Goal: Find specific page/section: Find specific page/section

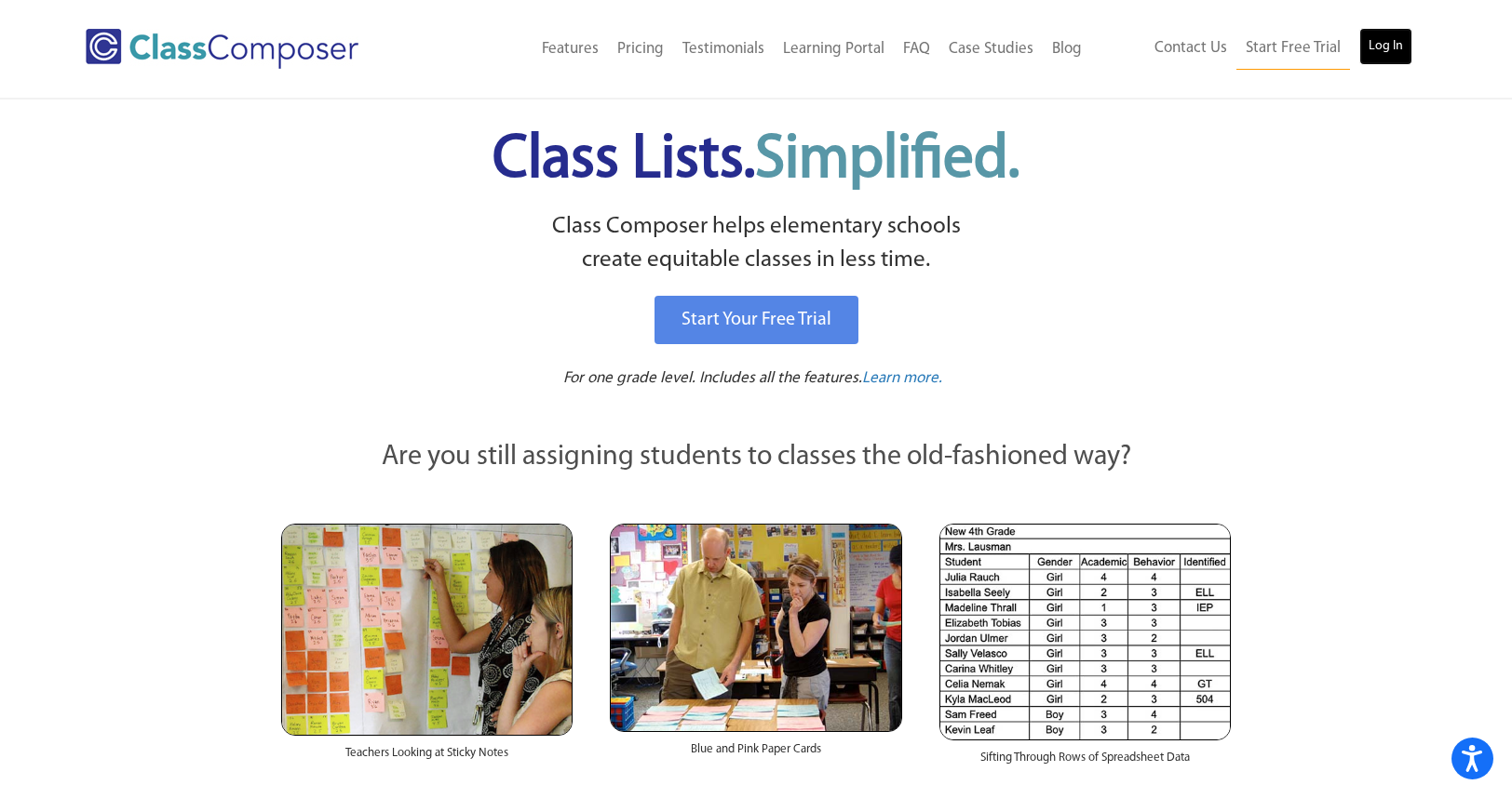
click at [1381, 47] on link "Log In" at bounding box center [1385, 47] width 53 height 37
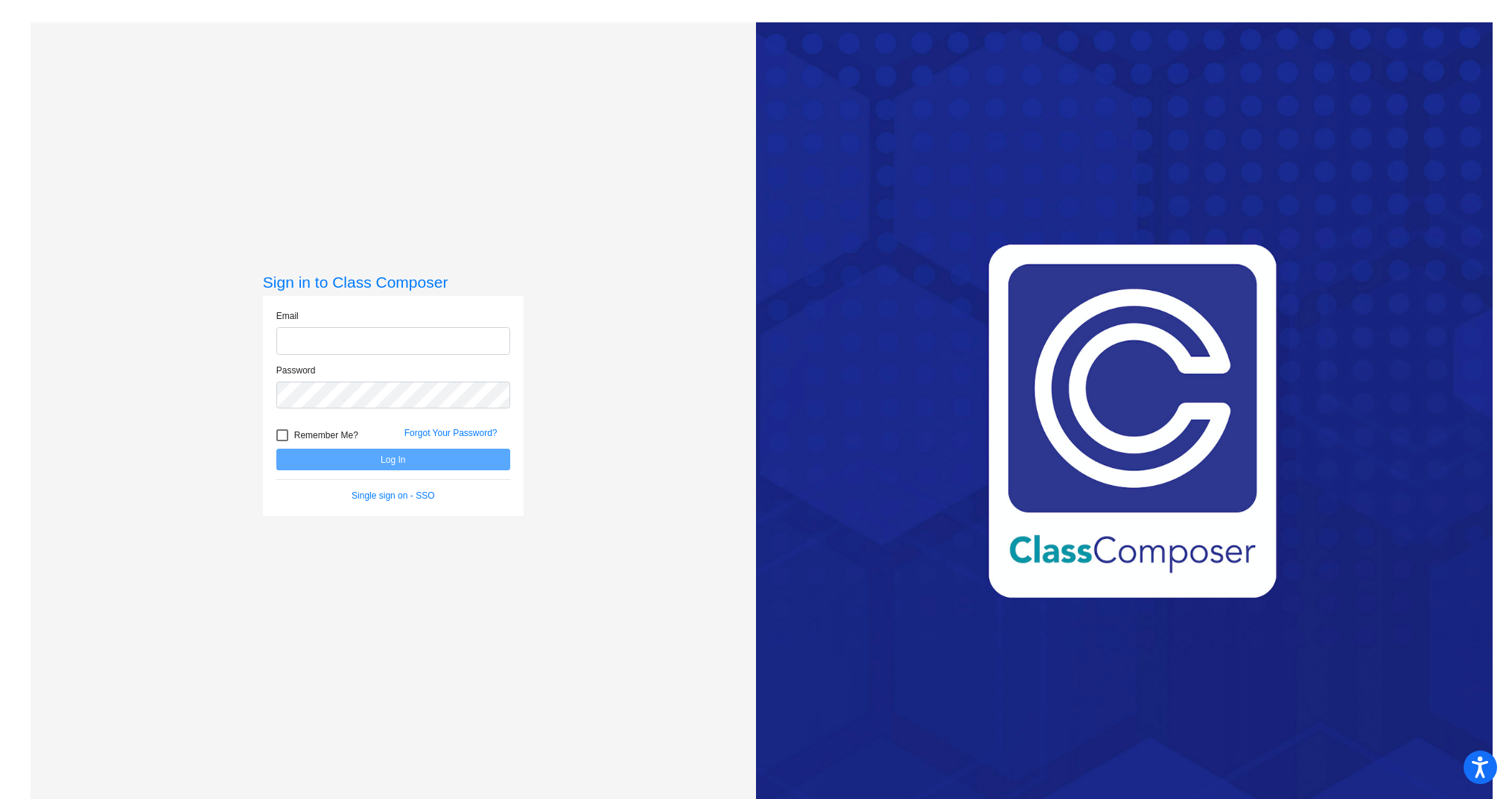
click at [363, 327] on input "email" at bounding box center [393, 341] width 234 height 28
type input "kcriss@ahisd.net"
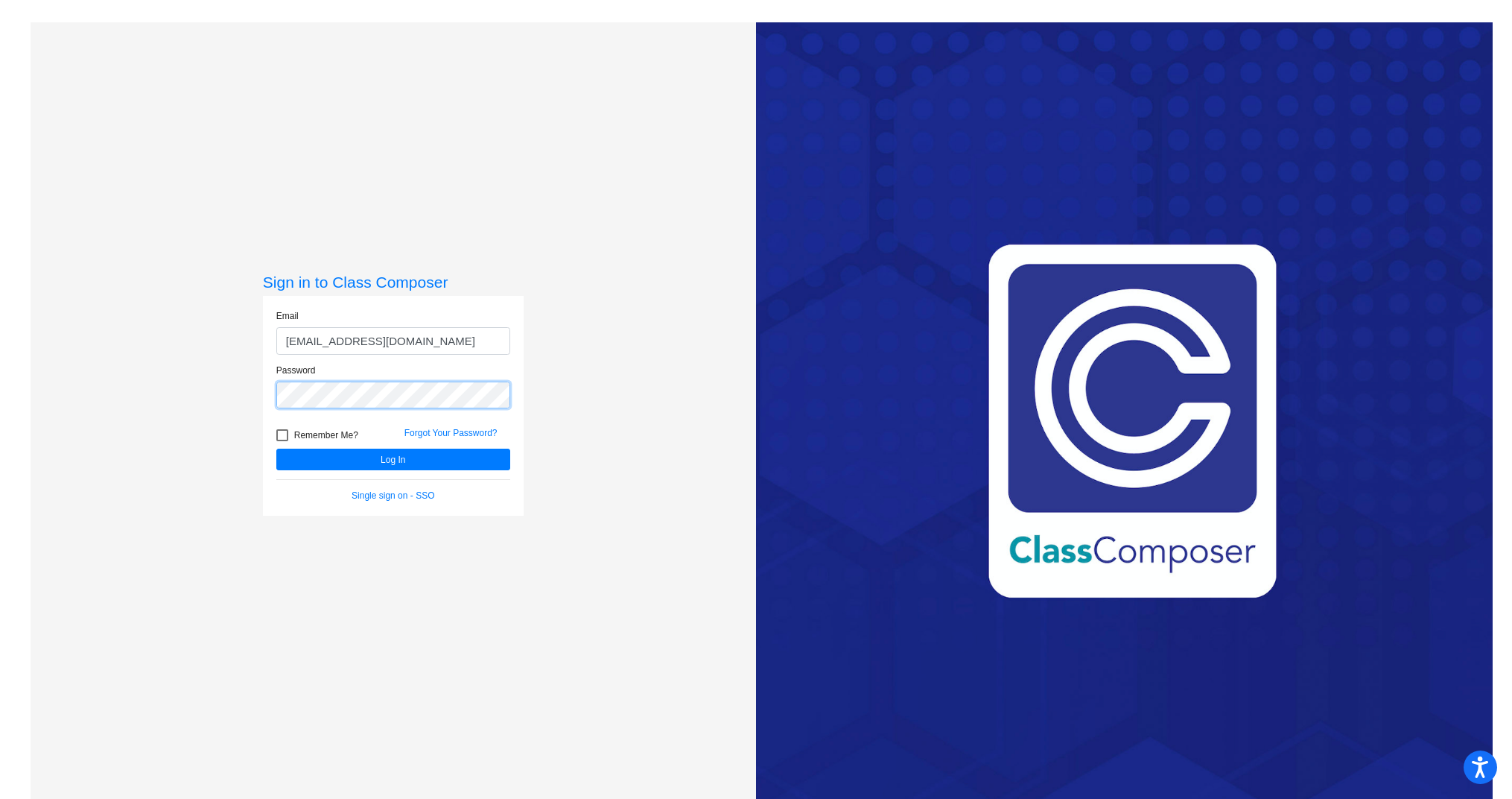
click at [276, 449] on button "Log In" at bounding box center [393, 459] width 234 height 22
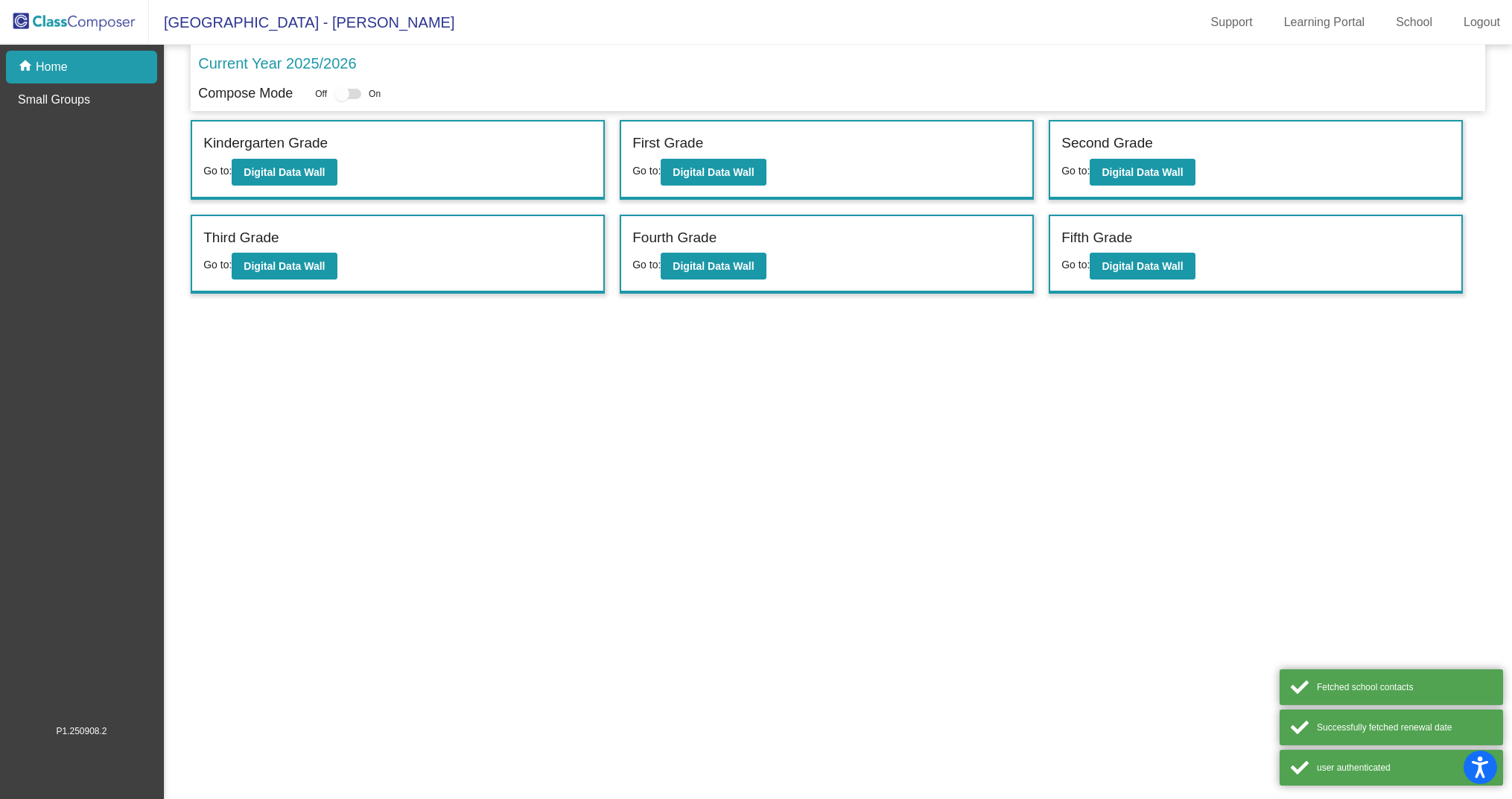
click at [340, 92] on div at bounding box center [342, 94] width 15 height 15
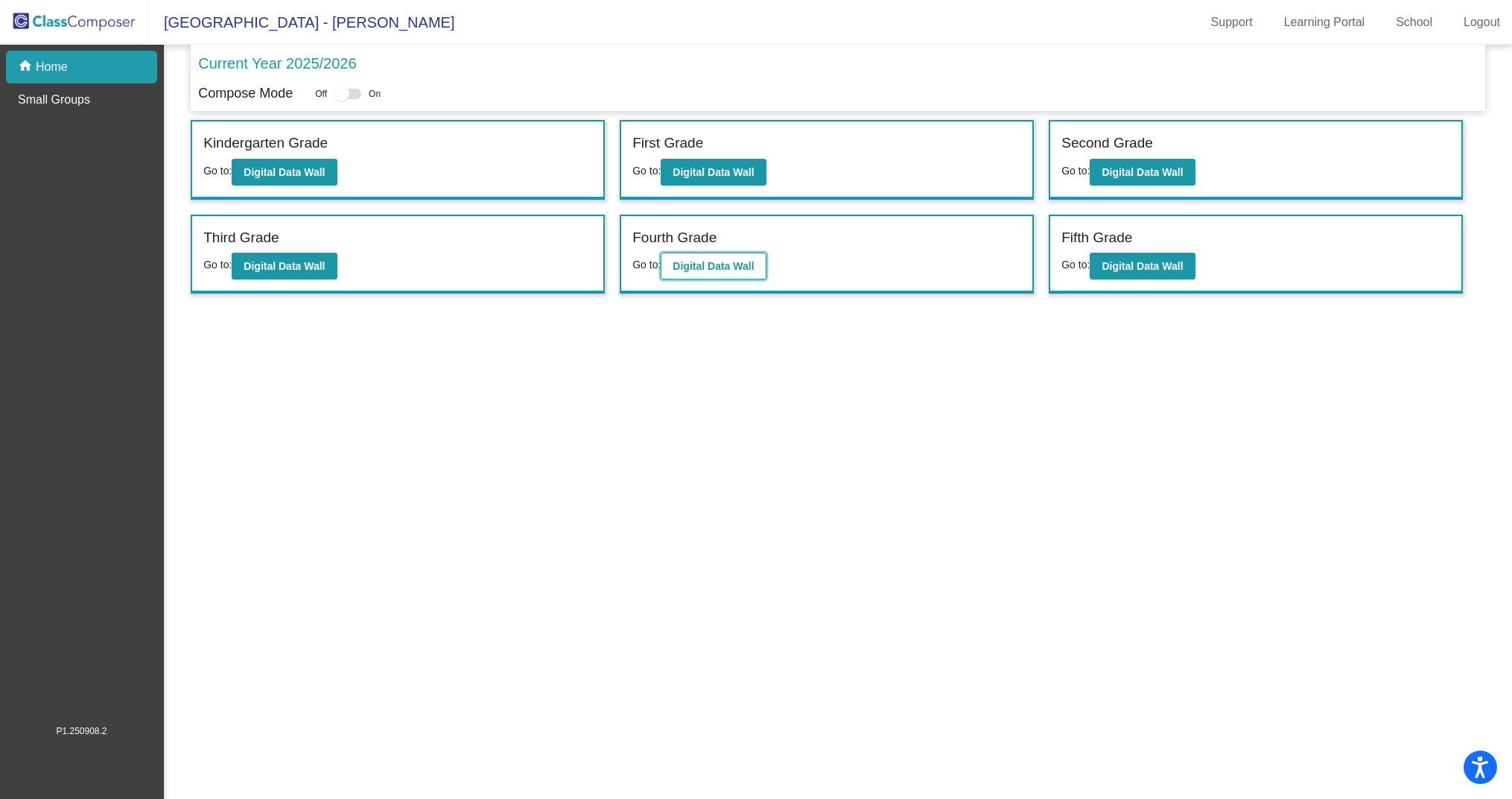
click at [699, 260] on b "Digital Data Wall" at bounding box center [713, 266] width 81 height 12
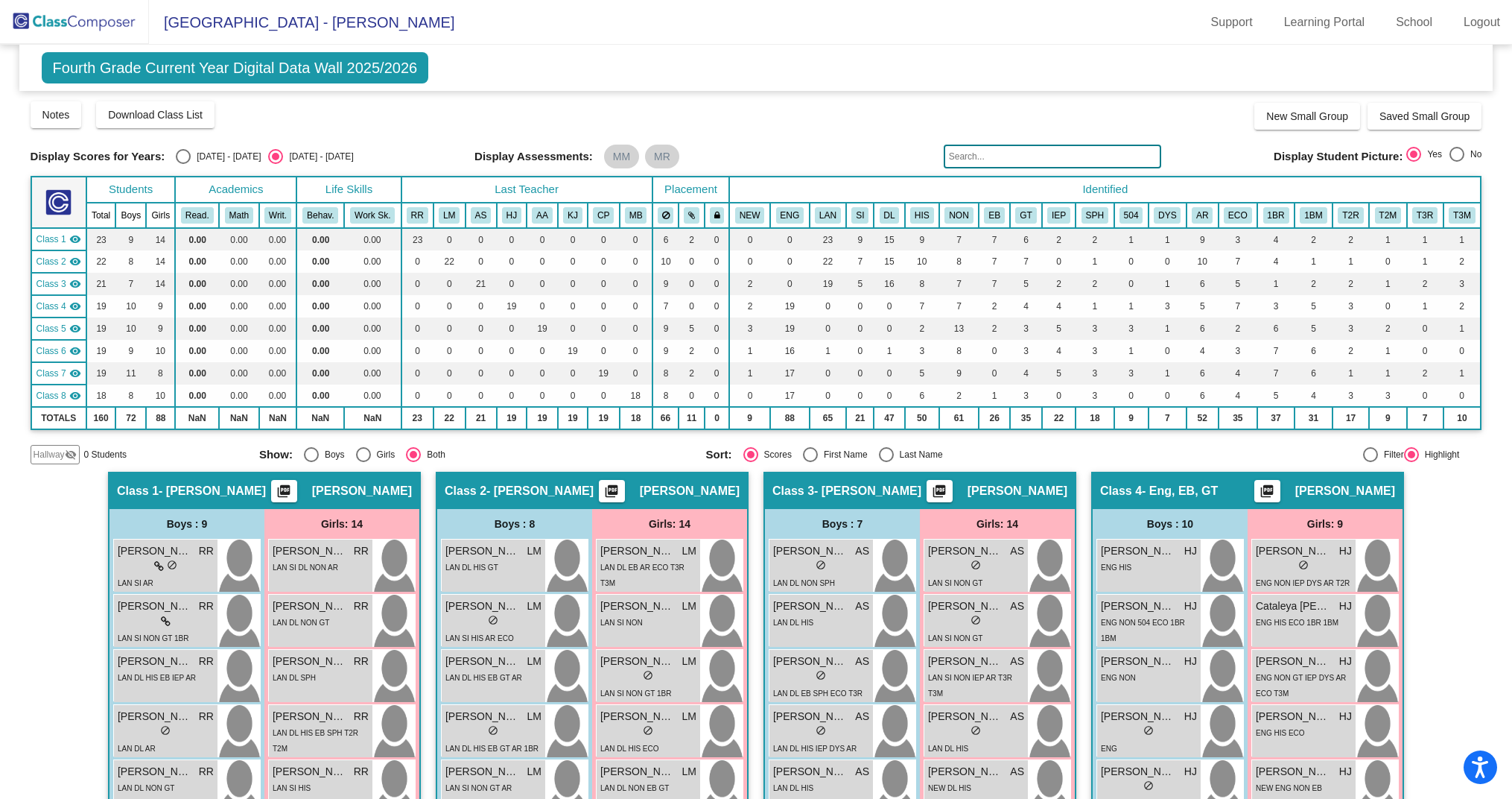
click at [182, 156] on div "Select an option" at bounding box center [184, 157] width 15 height 15
click at [183, 164] on input "2024 - 2025" at bounding box center [183, 164] width 1 height 1
radio input "true"
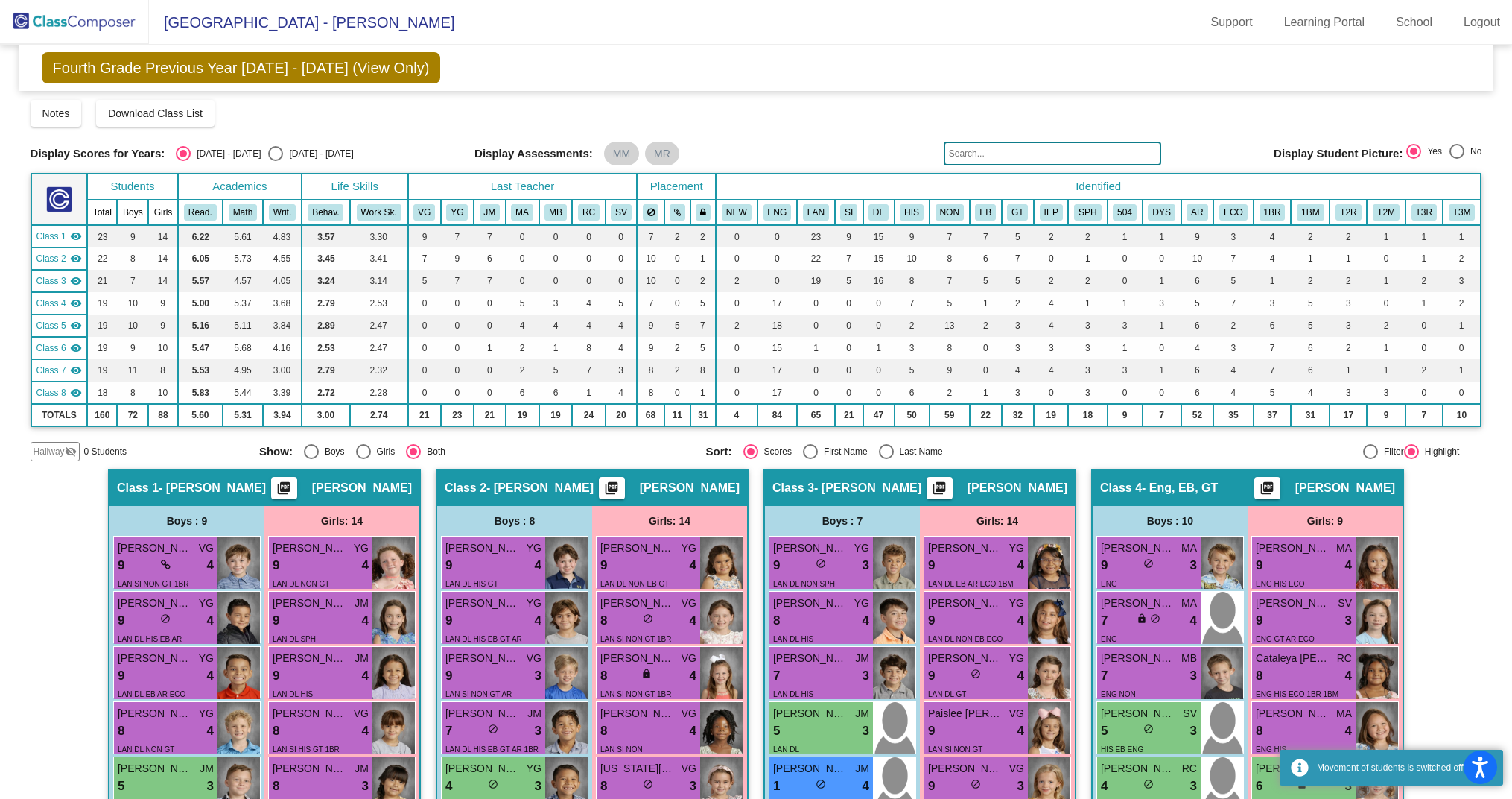
click at [1022, 162] on input "text" at bounding box center [1052, 154] width 217 height 24
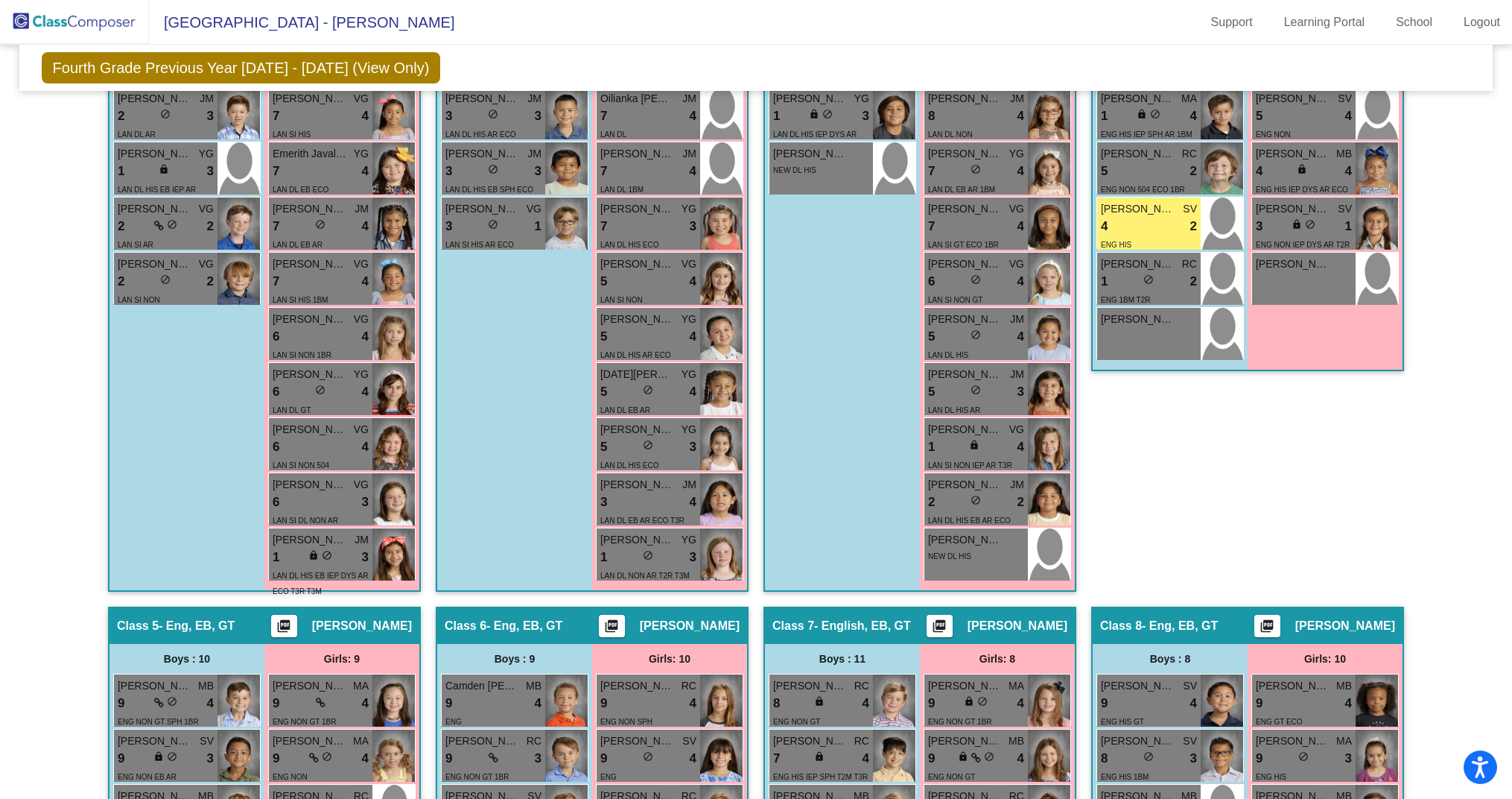
scroll to position [730, 0]
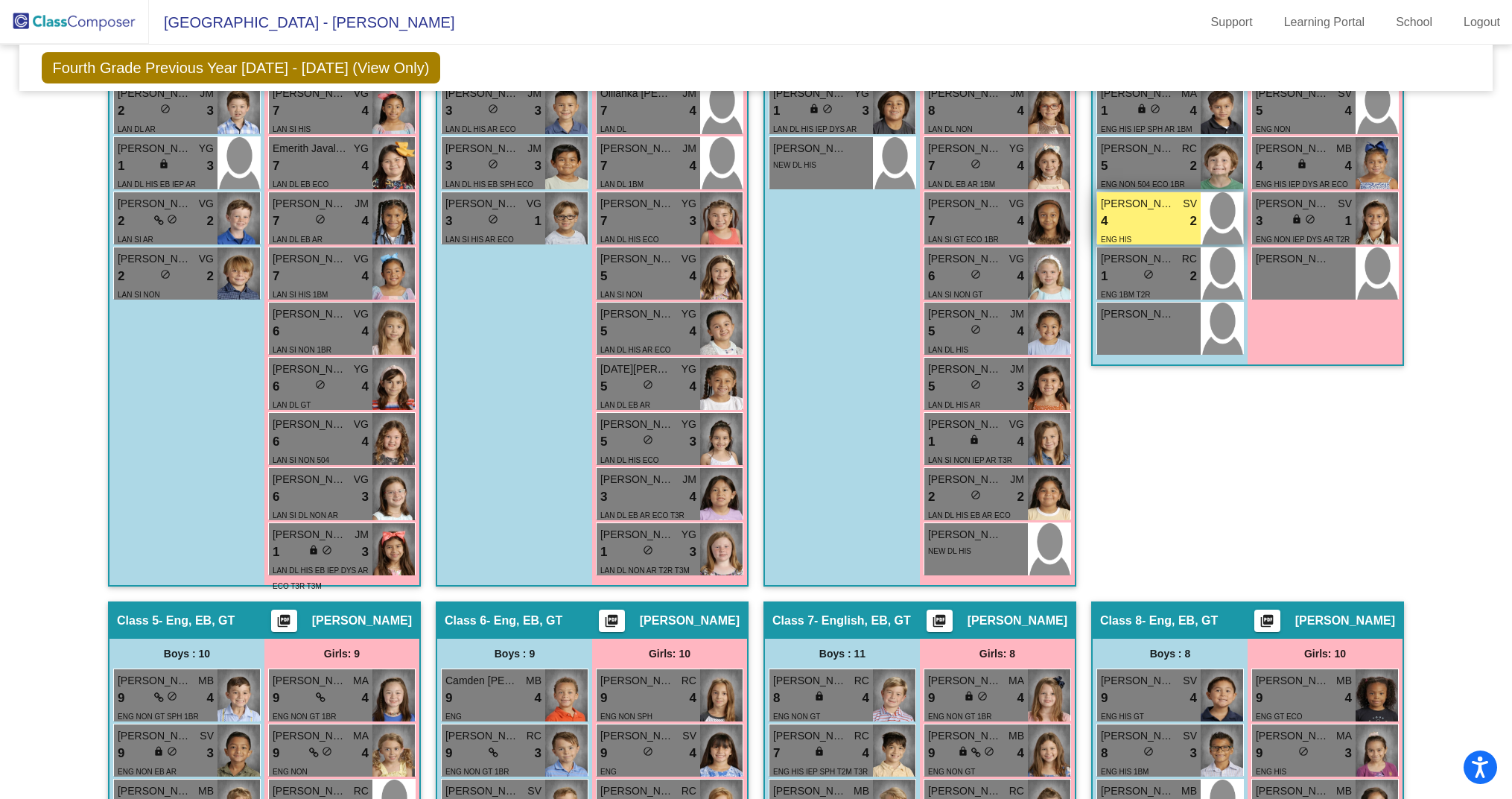
type input "angel"
click at [1148, 209] on span "Angel Rodgriguez" at bounding box center [1138, 204] width 75 height 16
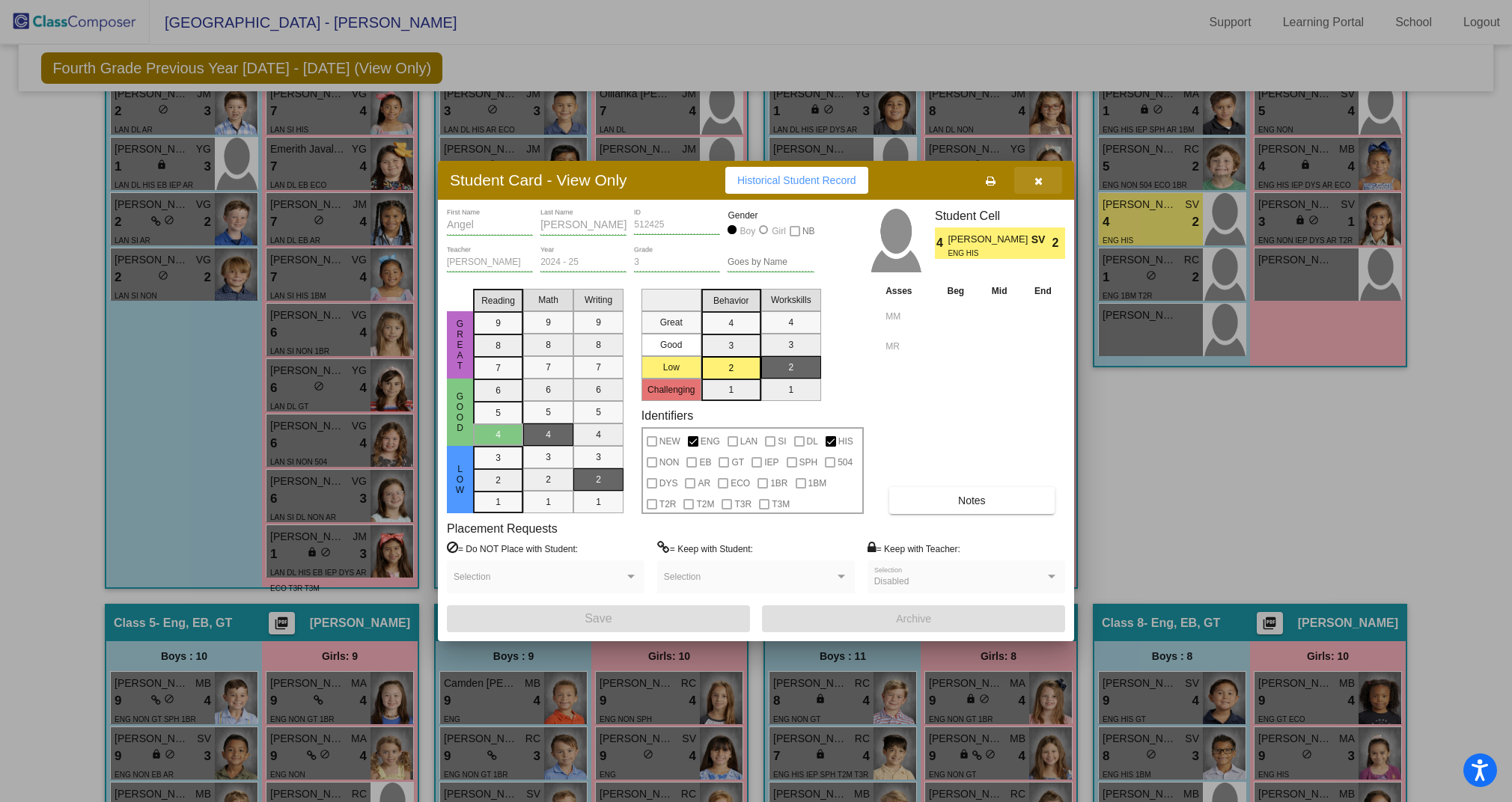
click at [1037, 182] on icon "button" at bounding box center [1039, 181] width 8 height 10
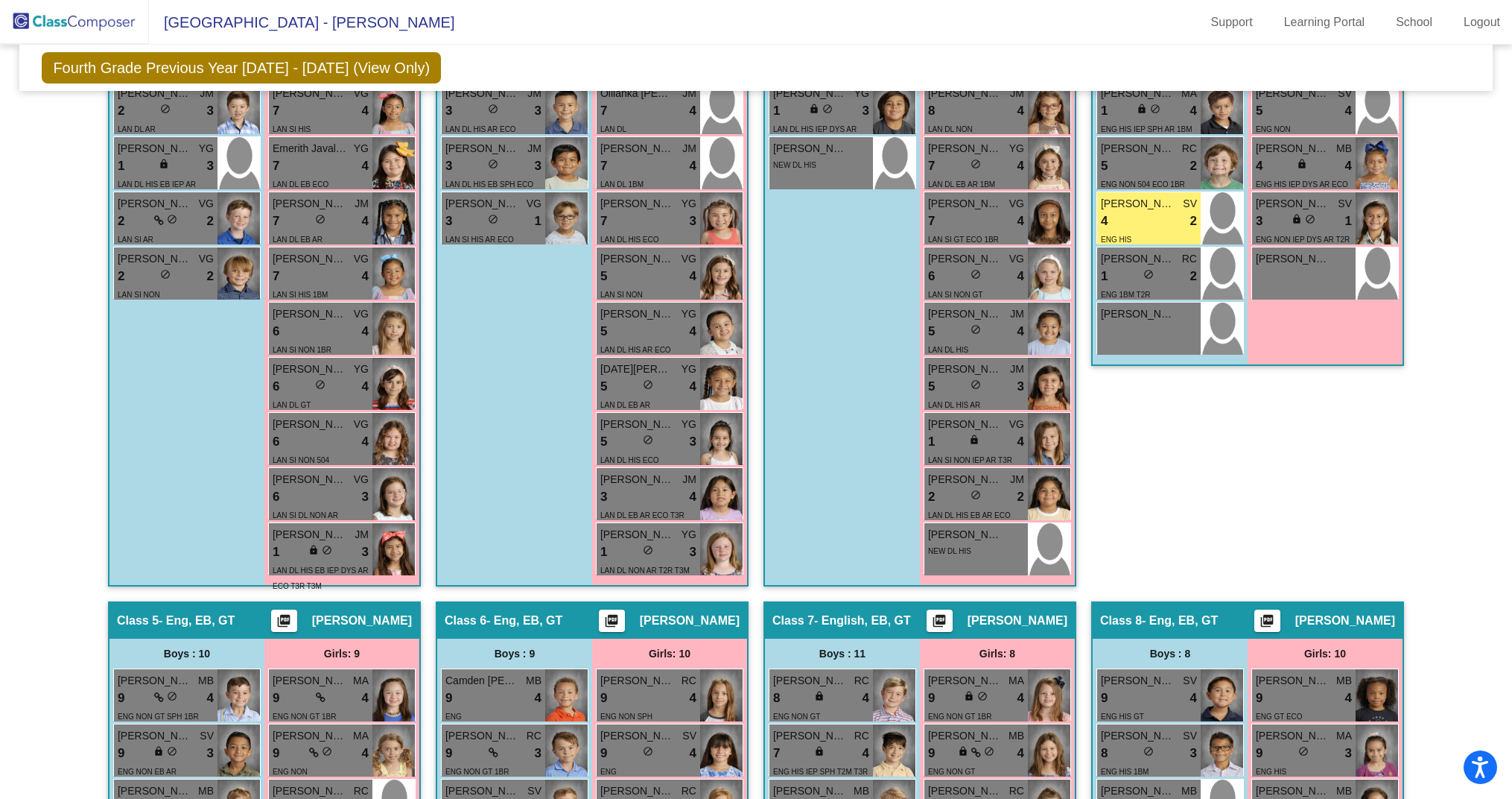
click at [1182, 488] on div "Class 4 - Eng, EB, GT picture_as_pdf Holly Jones Add Student First Name Last Na…" at bounding box center [1247, 170] width 313 height 863
